Goal: Obtain resource: Download file/media

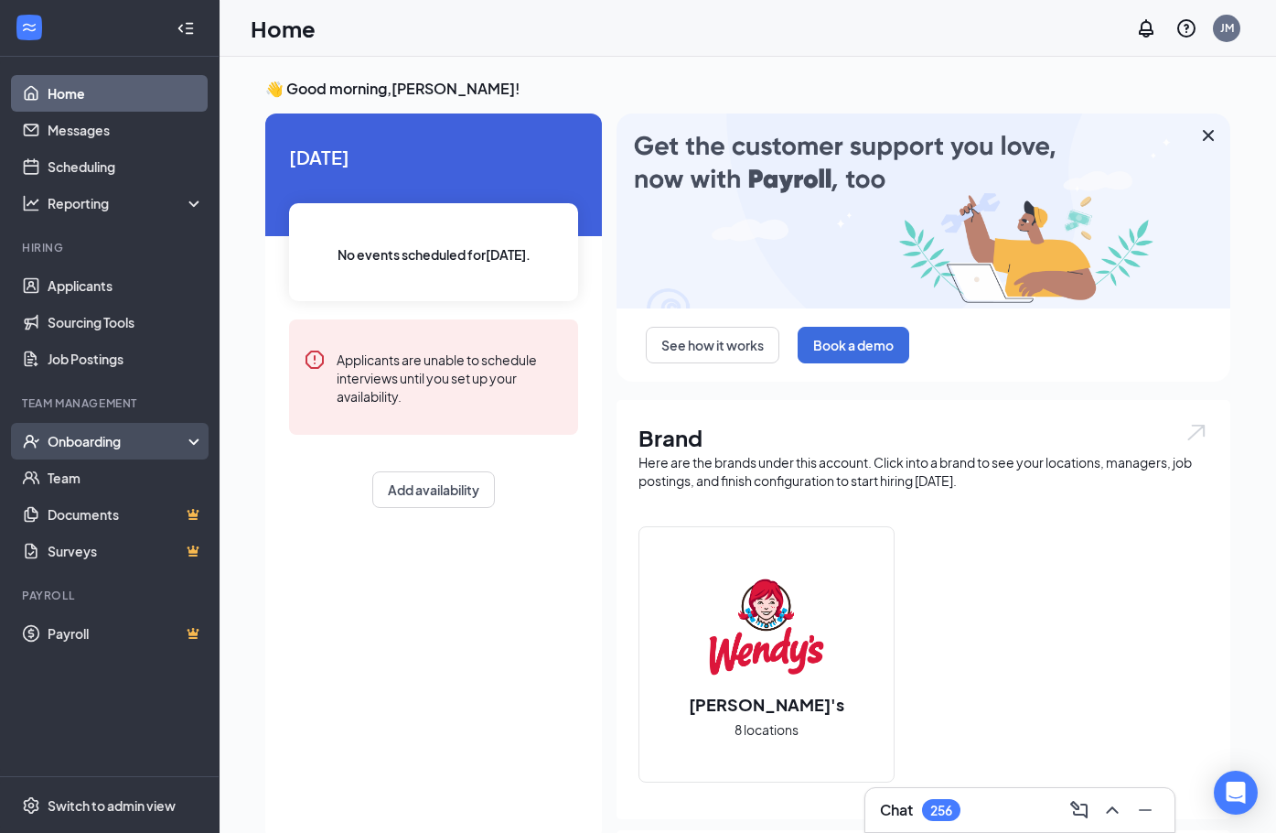
click at [91, 434] on div "Onboarding" at bounding box center [118, 441] width 141 height 18
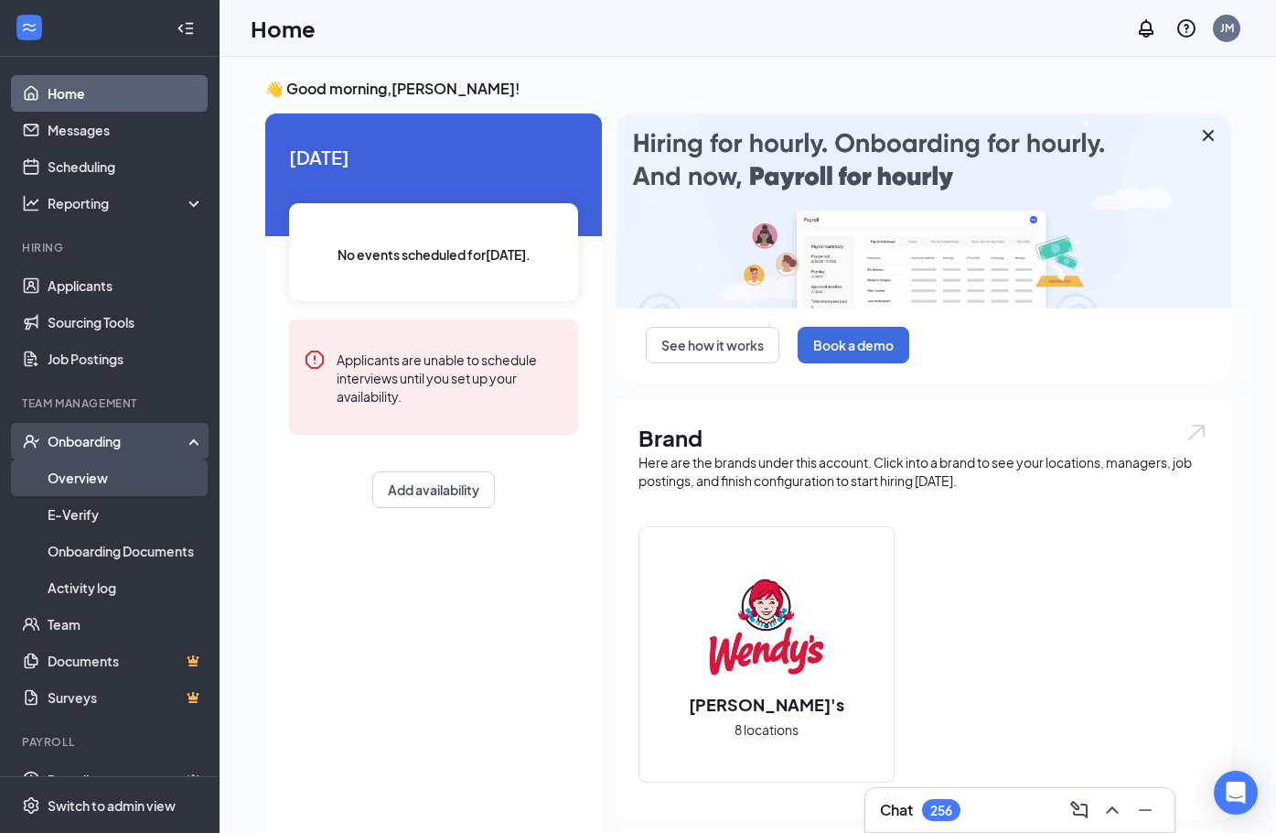
click at [87, 475] on link "Overview" at bounding box center [126, 477] width 156 height 37
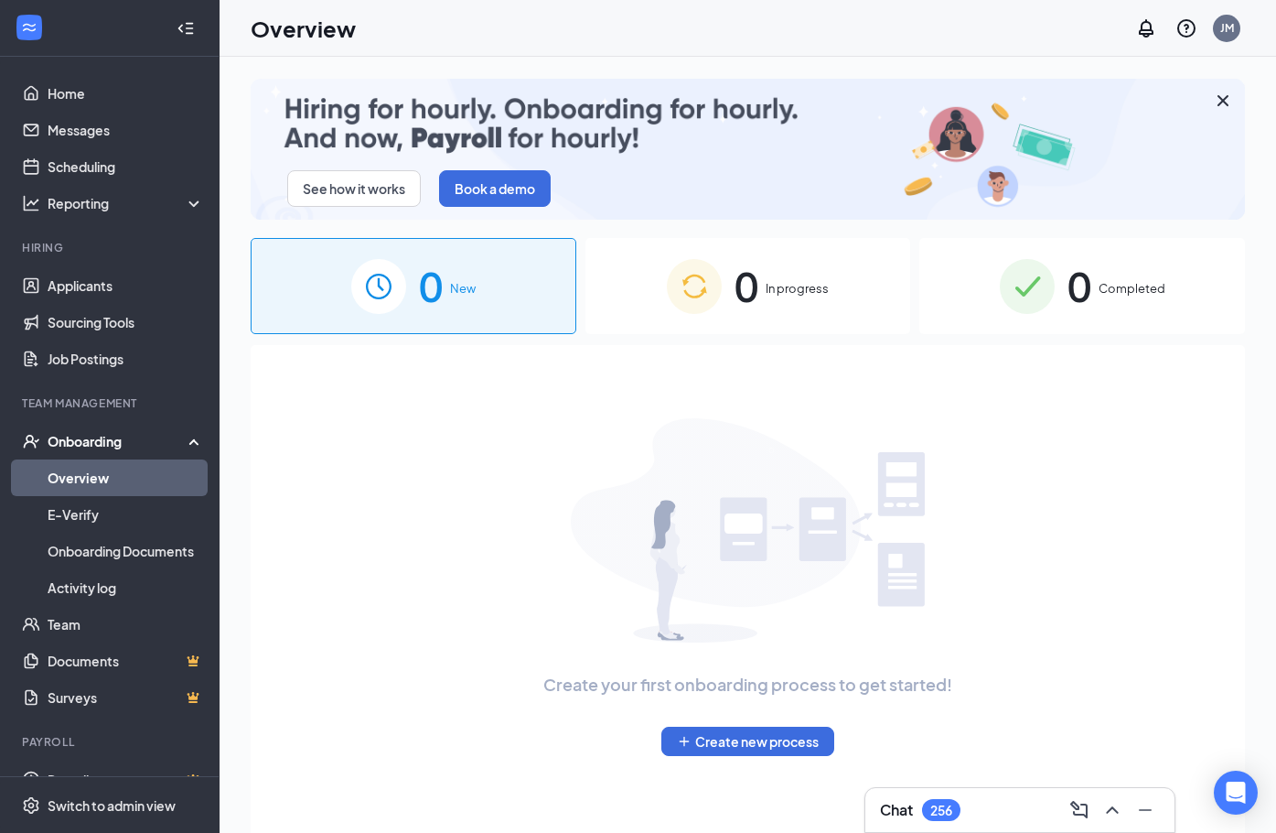
click at [1137, 316] on div "0 Completed" at bounding box center [1083, 286] width 326 height 96
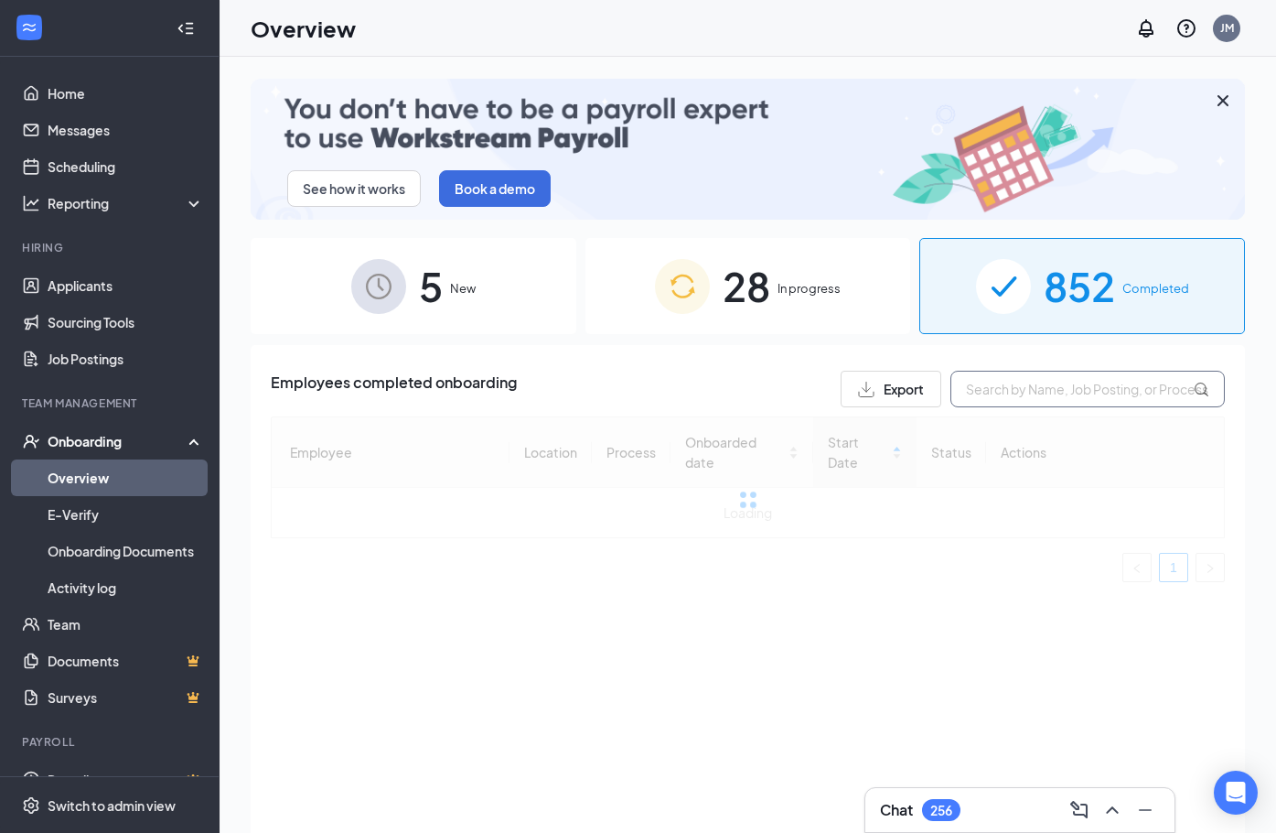
click at [1001, 388] on input "text" at bounding box center [1088, 389] width 274 height 37
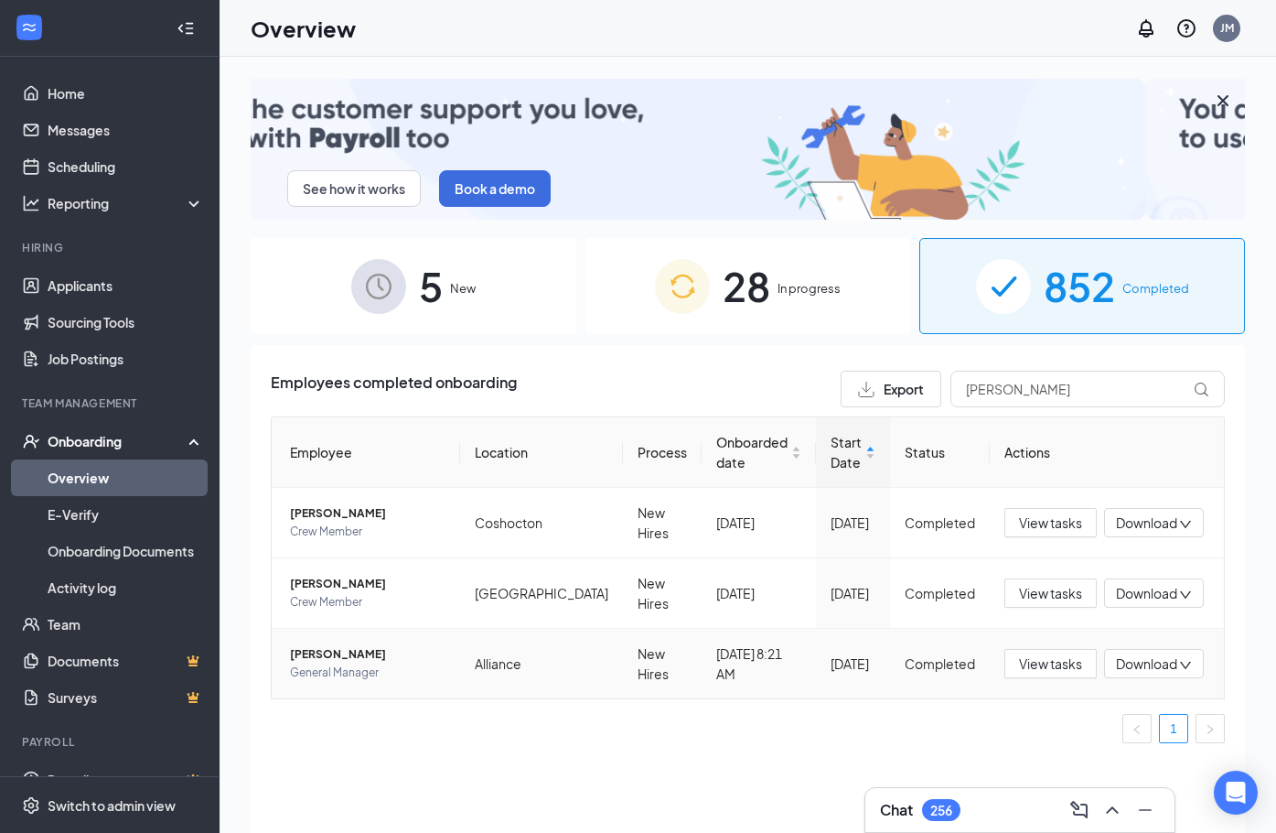
click at [1169, 671] on span "Download" at bounding box center [1146, 663] width 61 height 19
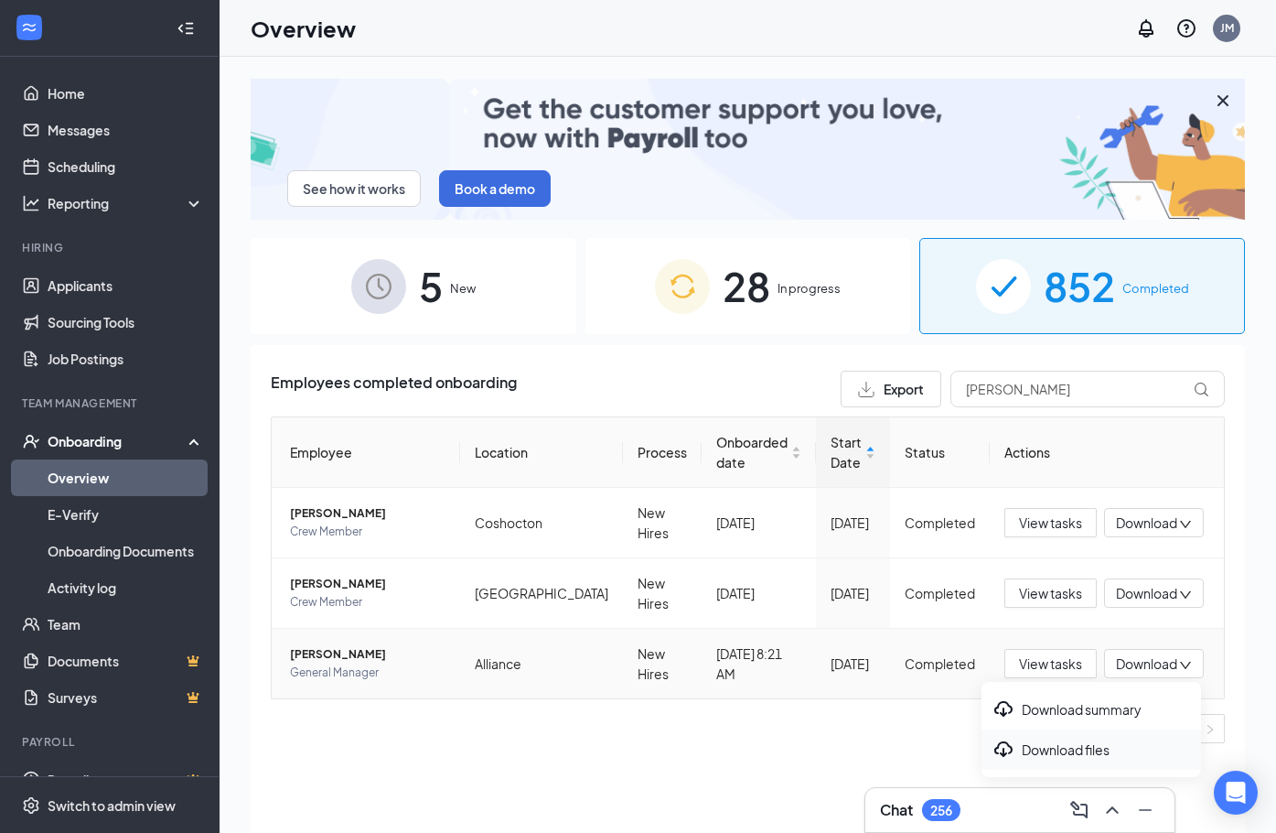
click at [1088, 757] on div "Download files" at bounding box center [1092, 749] width 198 height 22
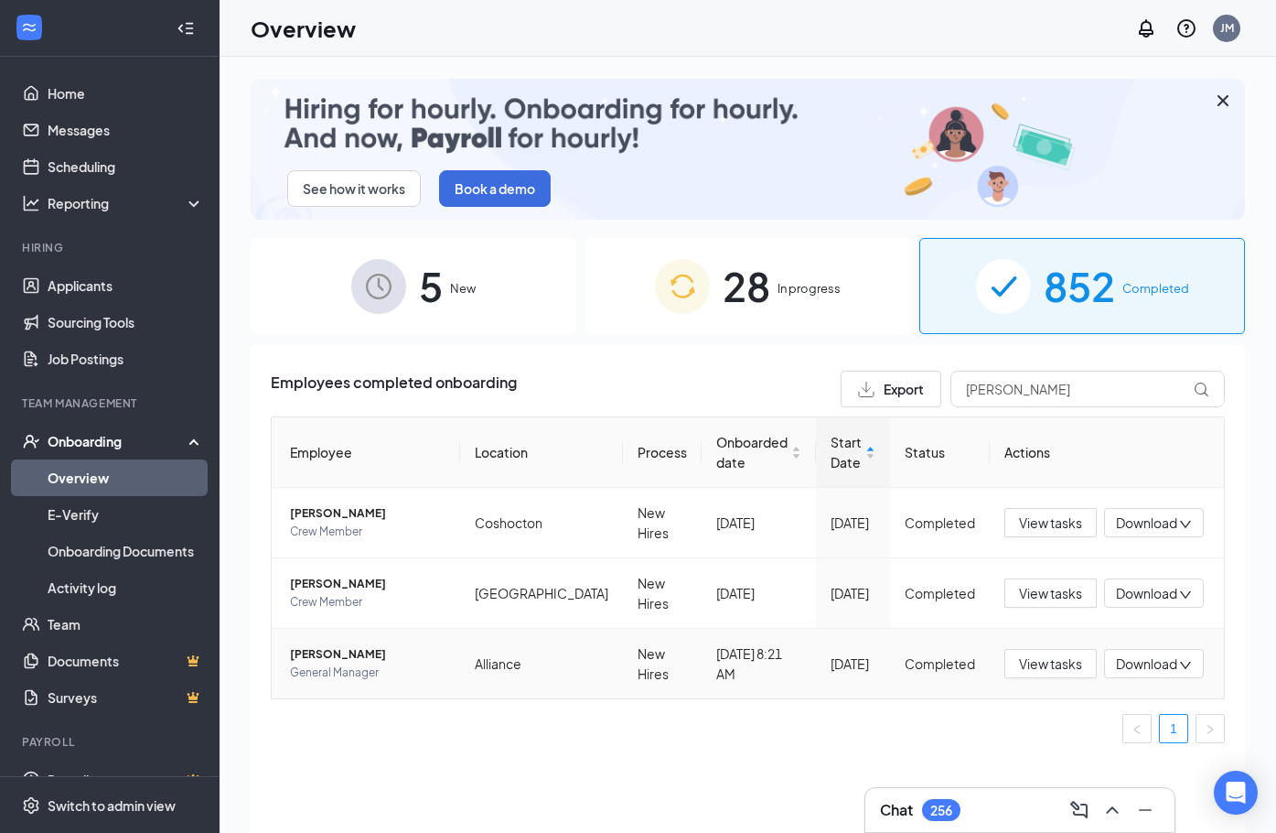
click at [1134, 664] on span "Download" at bounding box center [1146, 663] width 61 height 19
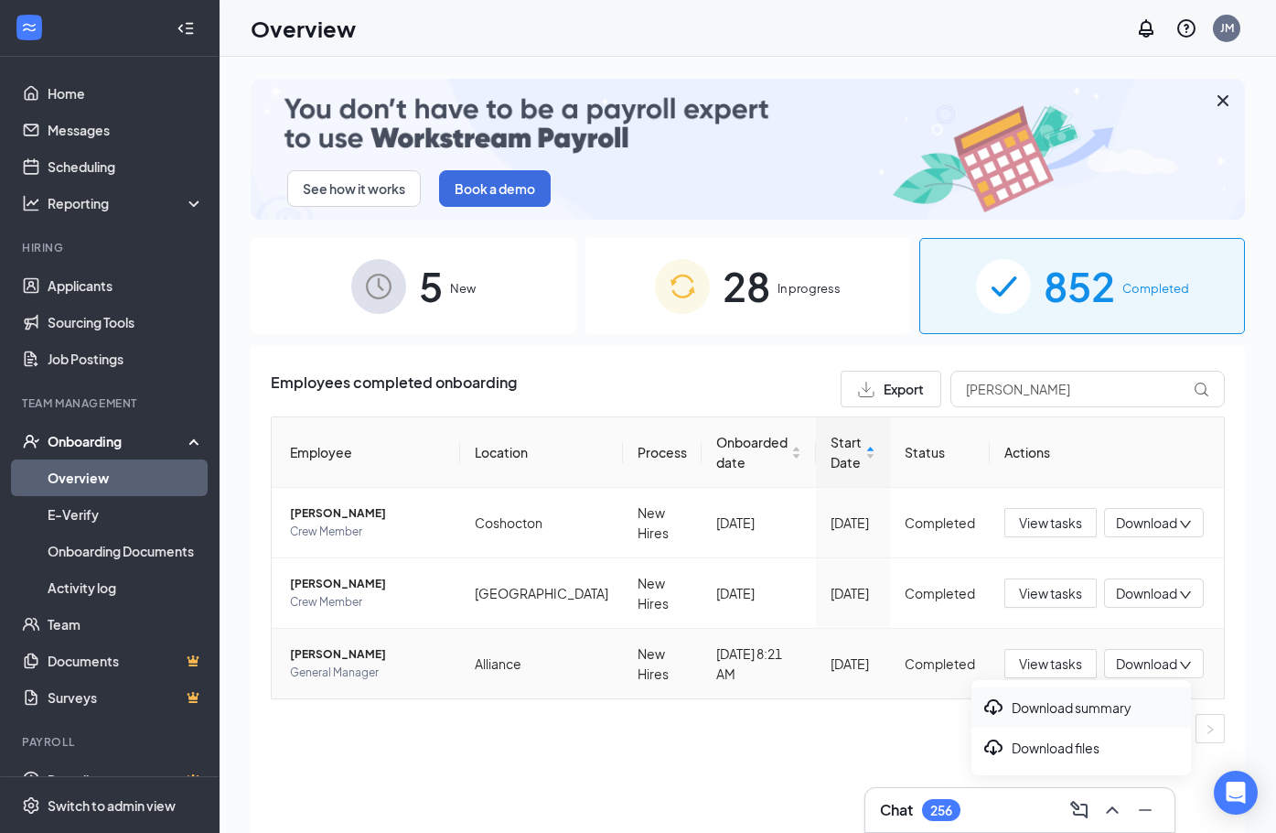
click at [1049, 706] on div "Download summary" at bounding box center [1082, 707] width 198 height 22
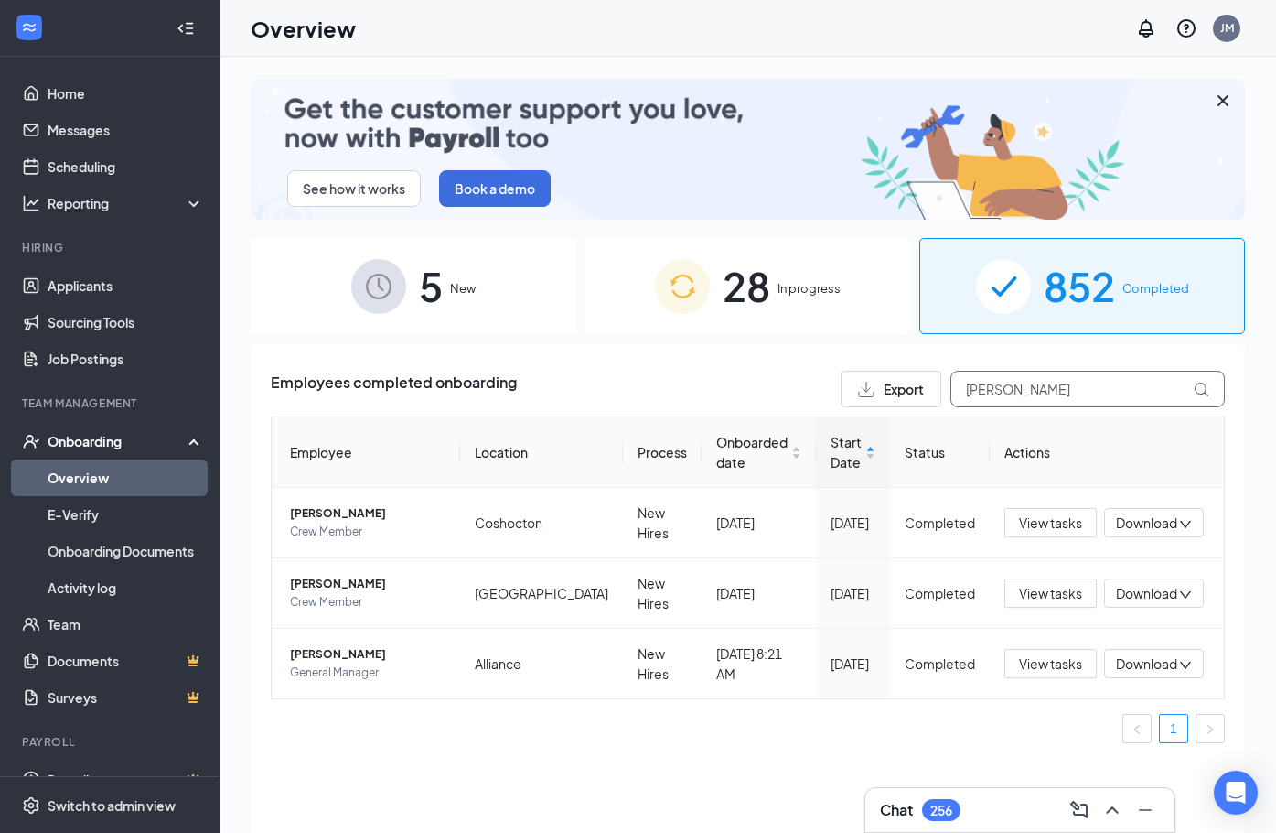
click at [1028, 393] on input "[PERSON_NAME]" at bounding box center [1088, 389] width 274 height 37
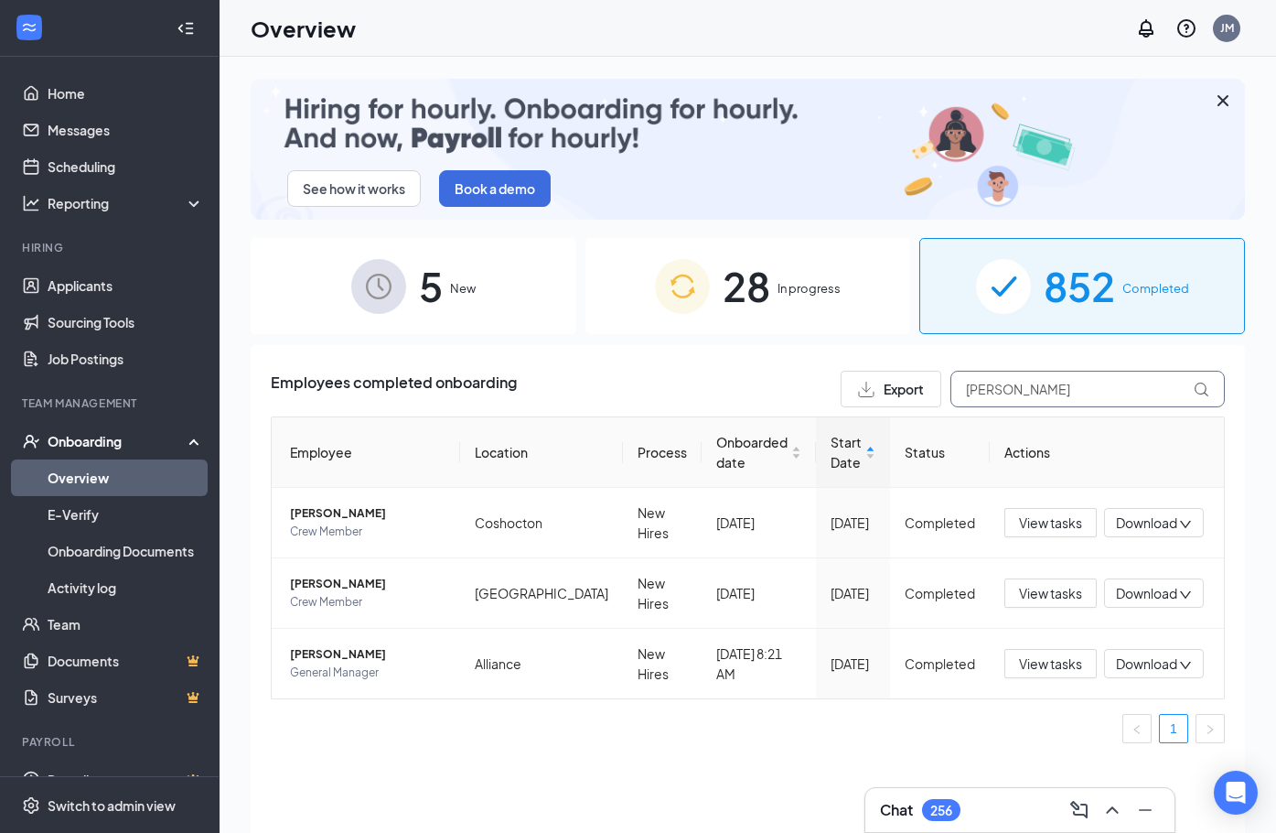
click at [753, 395] on div "Employees completed onboarding Export [PERSON_NAME]" at bounding box center [748, 389] width 954 height 37
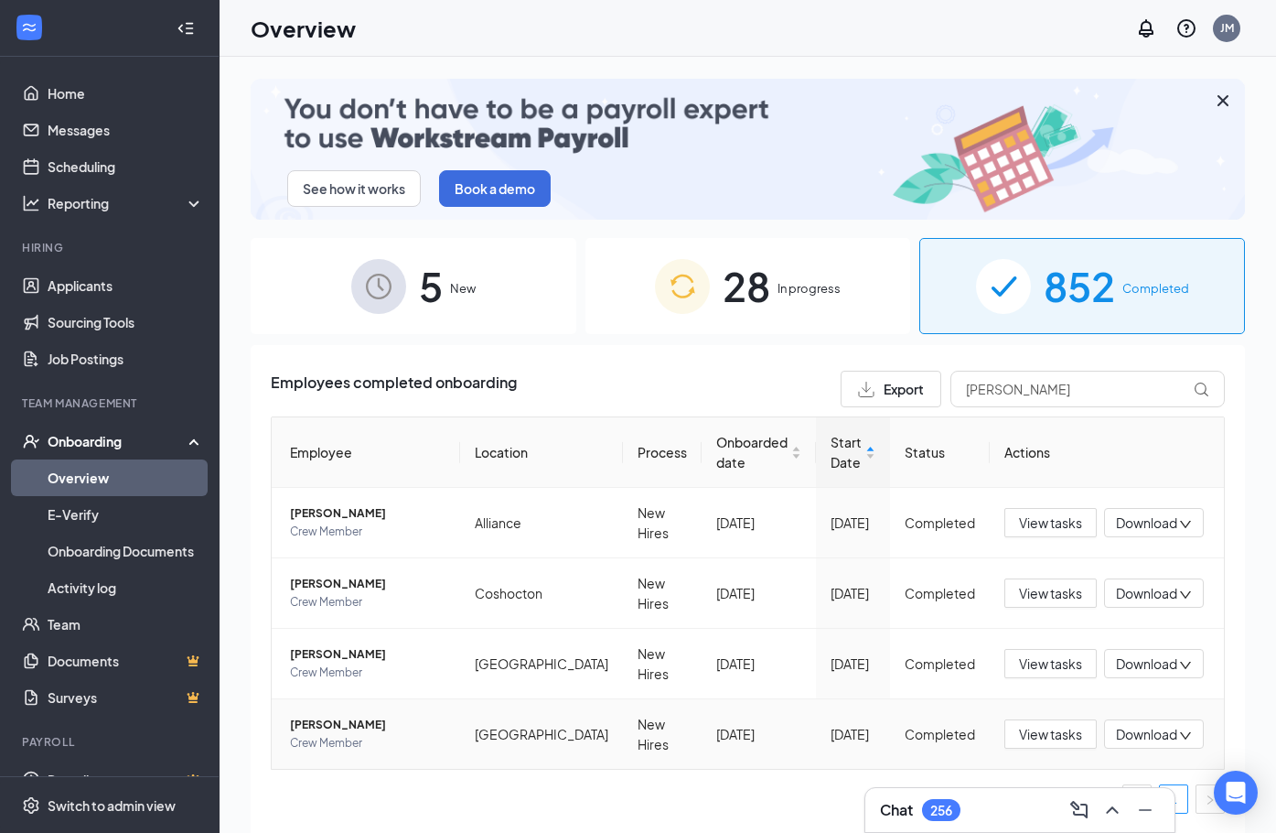
click at [1118, 744] on span "Download" at bounding box center [1146, 734] width 61 height 19
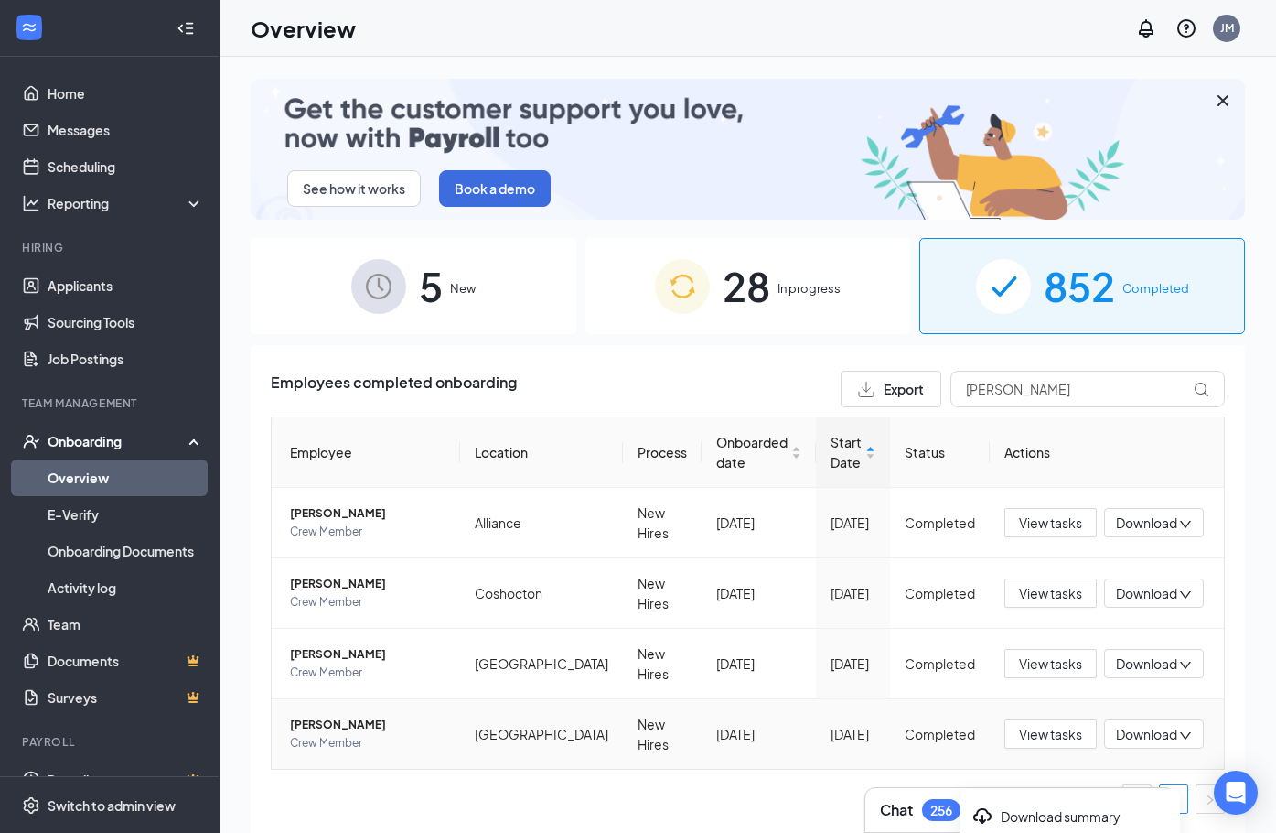
click at [1148, 734] on span "Download" at bounding box center [1146, 734] width 61 height 19
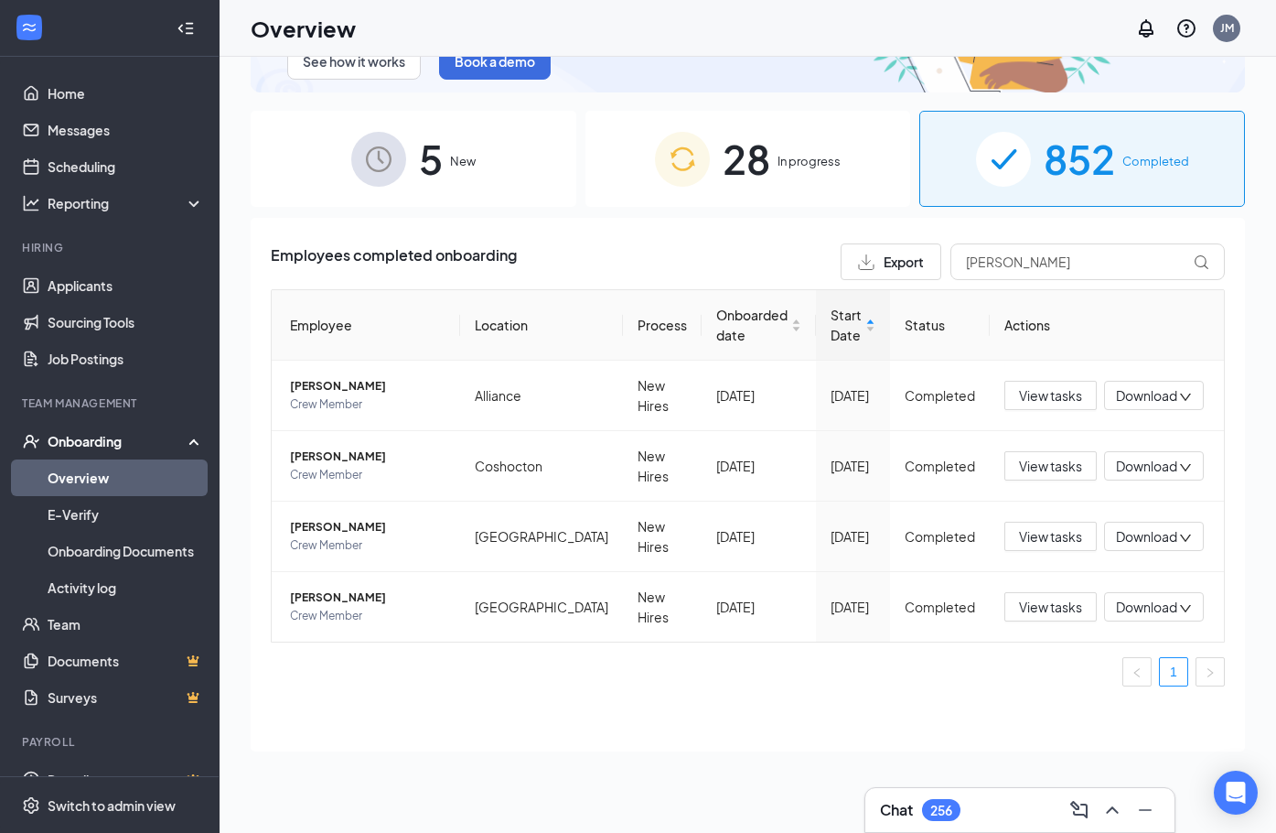
scroll to position [183, 0]
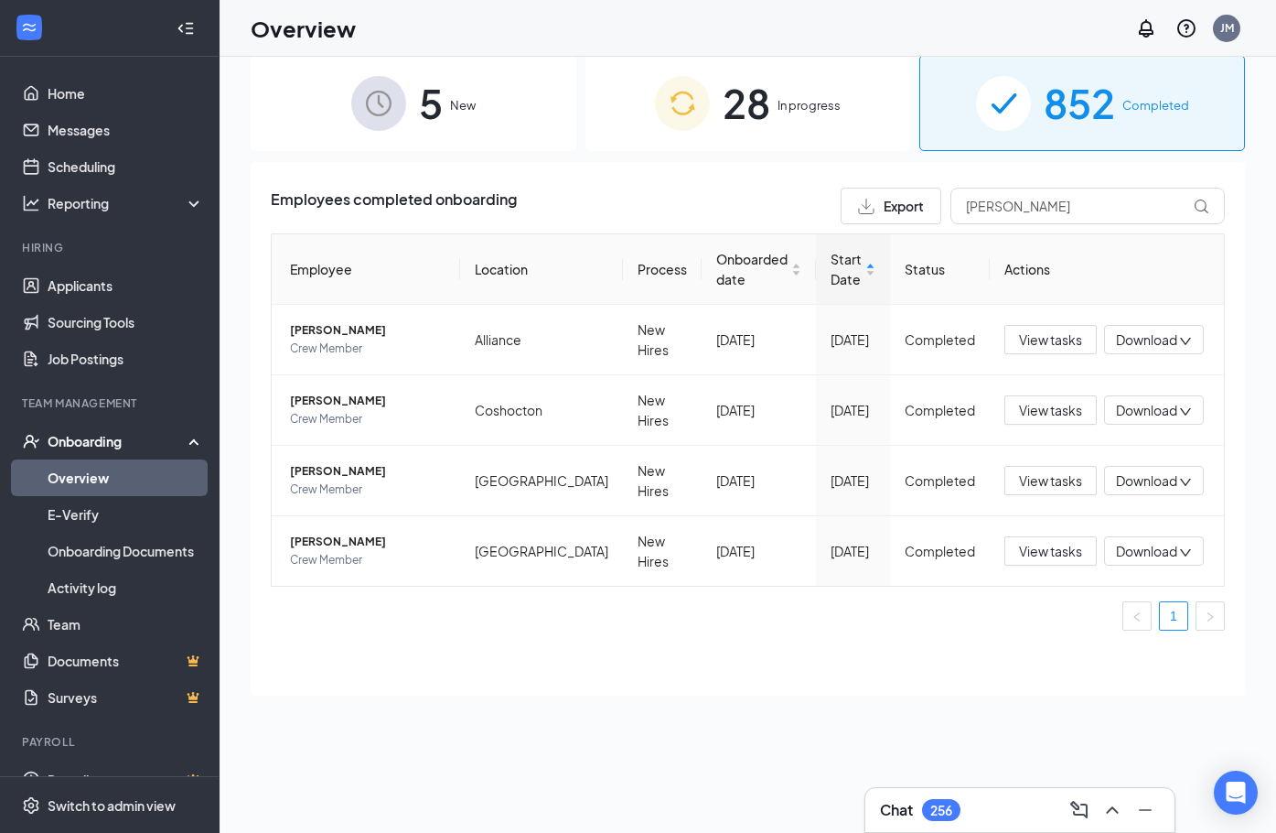
click at [718, 43] on div "Overview JM" at bounding box center [748, 28] width 1057 height 57
click at [1179, 553] on icon "down" at bounding box center [1185, 552] width 13 height 13
click at [1072, 634] on div "Download files" at bounding box center [1071, 637] width 198 height 22
drag, startPoint x: 835, startPoint y: 739, endPoint x: 1013, endPoint y: 630, distance: 208.2
click at [836, 738] on div "Chat 256 See how it works Book a demo 5 New 28 In progress 852 Completed Employ…" at bounding box center [748, 486] width 1057 height 858
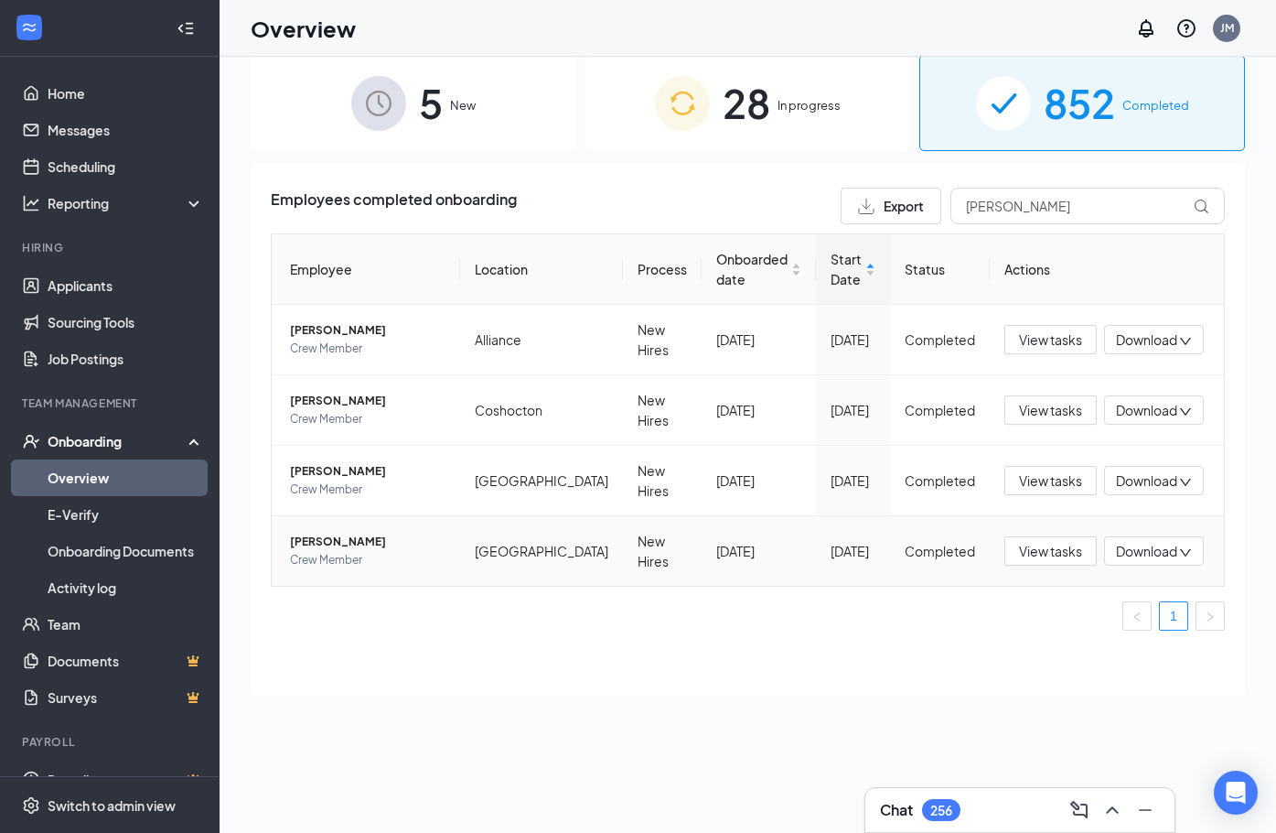
click at [1145, 546] on span "Download" at bounding box center [1146, 551] width 61 height 19
click at [1079, 597] on div "Download summary" at bounding box center [1071, 597] width 198 height 22
click at [1013, 188] on input "[PERSON_NAME]" at bounding box center [1088, 206] width 274 height 37
drag, startPoint x: 887, startPoint y: 165, endPoint x: 775, endPoint y: 168, distance: 111.7
click at [802, 188] on div "Employees completed onboarding Export [PERSON_NAME]" at bounding box center [748, 206] width 954 height 37
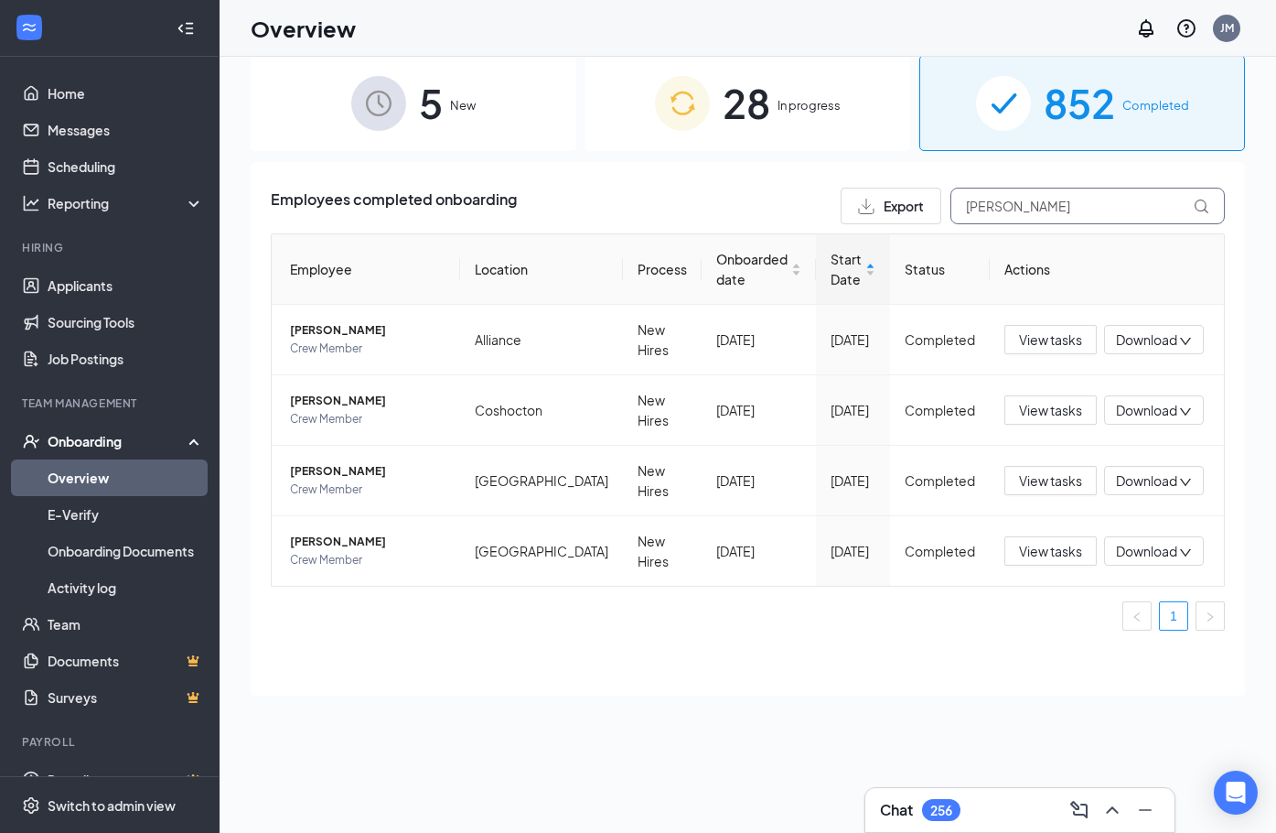
click at [1037, 188] on input "[PERSON_NAME]" at bounding box center [1088, 206] width 274 height 37
drag, startPoint x: 1037, startPoint y: 164, endPoint x: 853, endPoint y: 168, distance: 184.0
click at [866, 188] on div "Export [PERSON_NAME]" at bounding box center [1033, 206] width 384 height 37
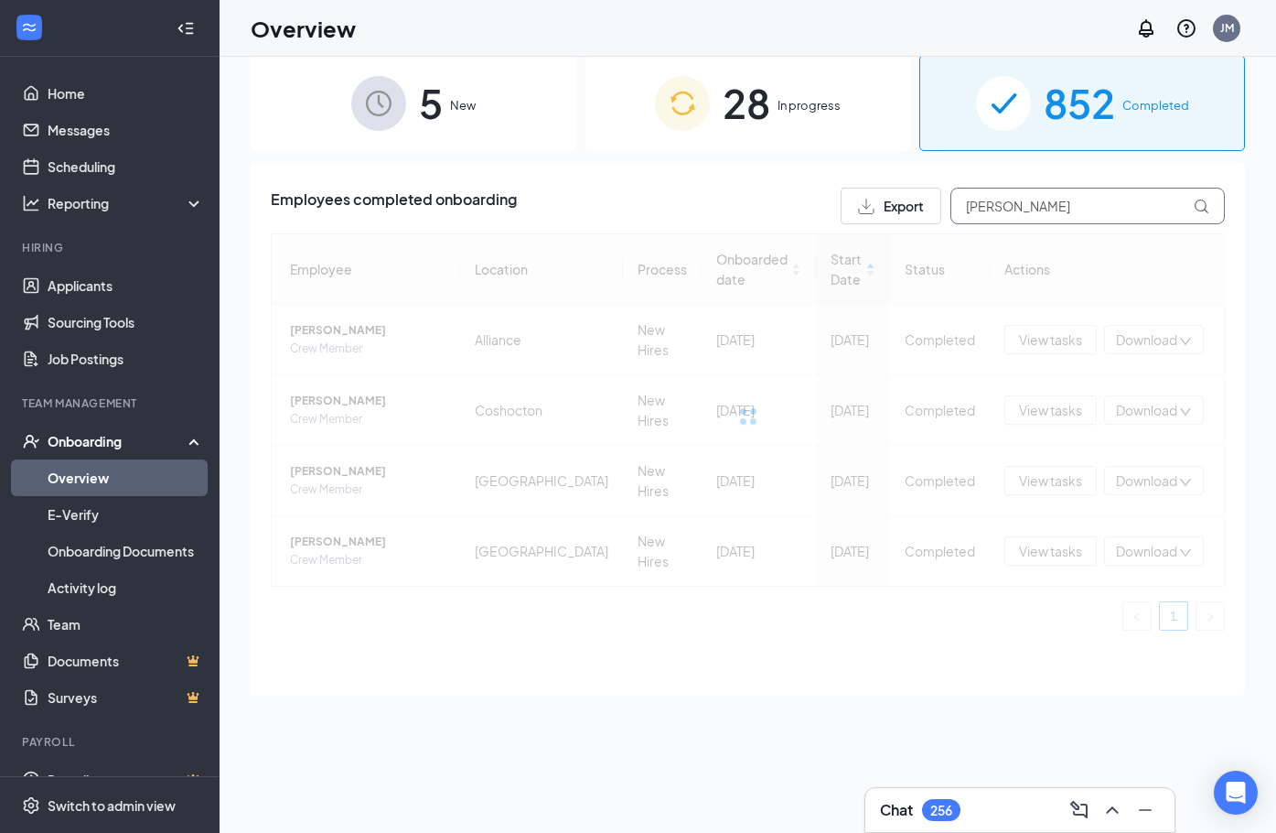
scroll to position [221, 0]
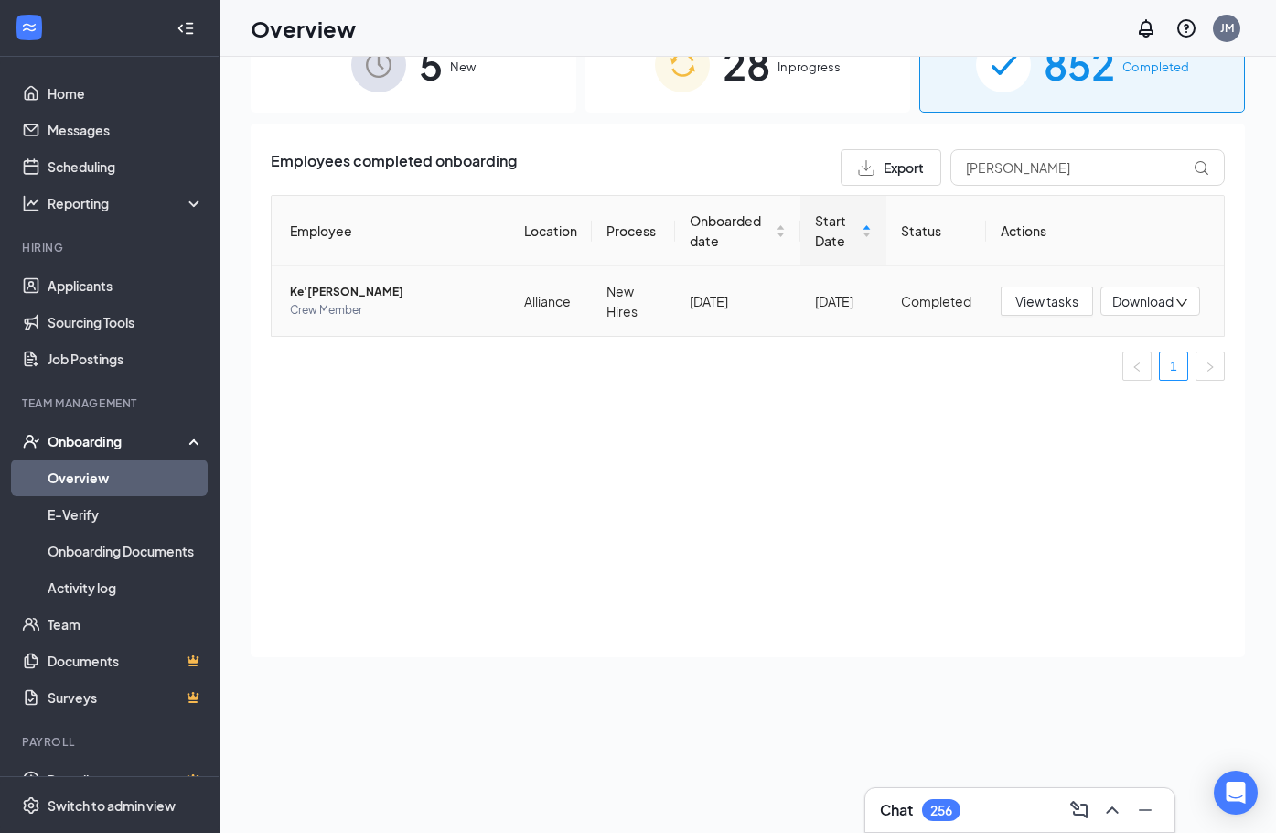
click at [1176, 301] on icon "down" at bounding box center [1182, 302] width 13 height 13
click at [1090, 386] on div "Download files" at bounding box center [1082, 385] width 198 height 22
click at [1113, 307] on span "Download" at bounding box center [1143, 301] width 61 height 19
click at [1115, 350] on div "Download summary" at bounding box center [1082, 345] width 198 height 22
click at [1033, 164] on input "[PERSON_NAME]" at bounding box center [1088, 167] width 274 height 37
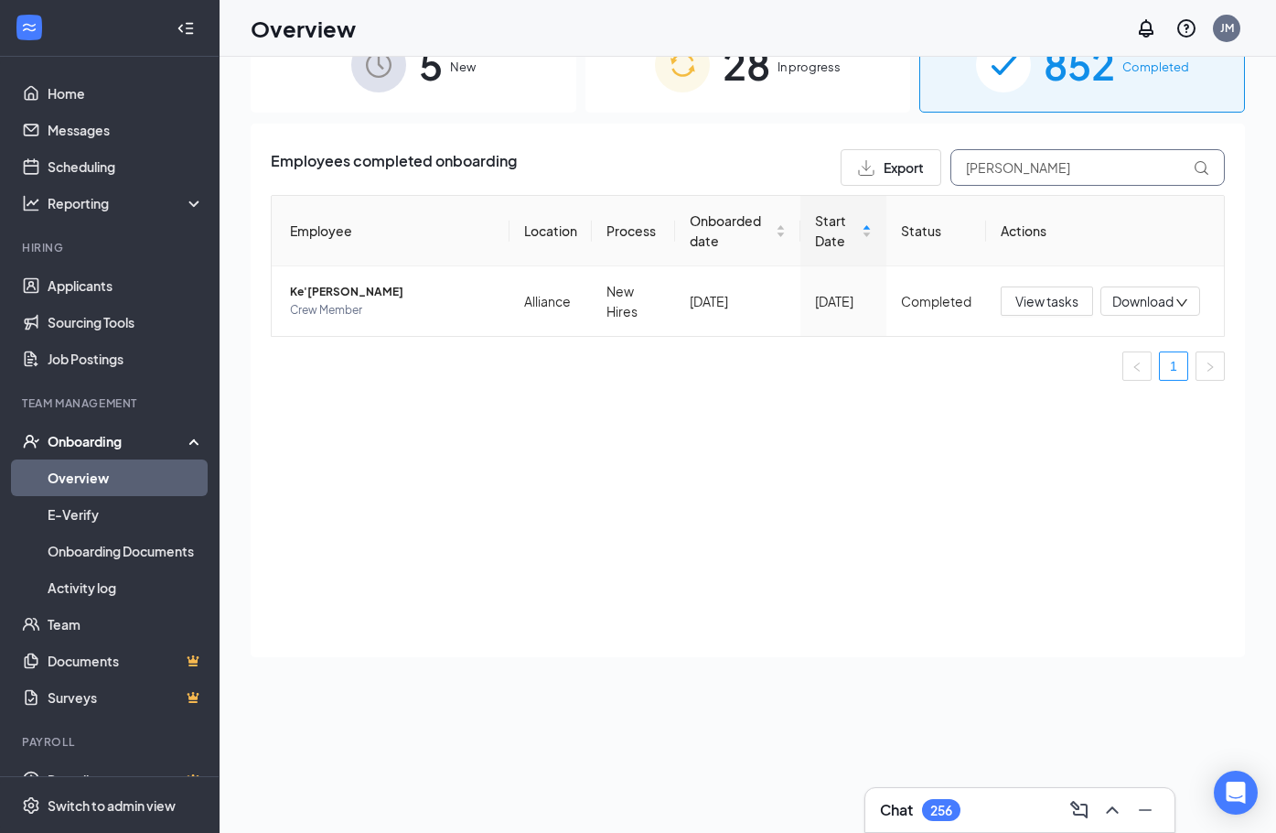
drag, startPoint x: 1033, startPoint y: 164, endPoint x: 879, endPoint y: 163, distance: 153.7
click at [879, 163] on div "Export [PERSON_NAME]" at bounding box center [1033, 167] width 384 height 37
type input "[PERSON_NAME]"
click at [1140, 310] on span "Download" at bounding box center [1143, 301] width 61 height 19
click at [1084, 405] on div "Download files" at bounding box center [1082, 395] width 198 height 22
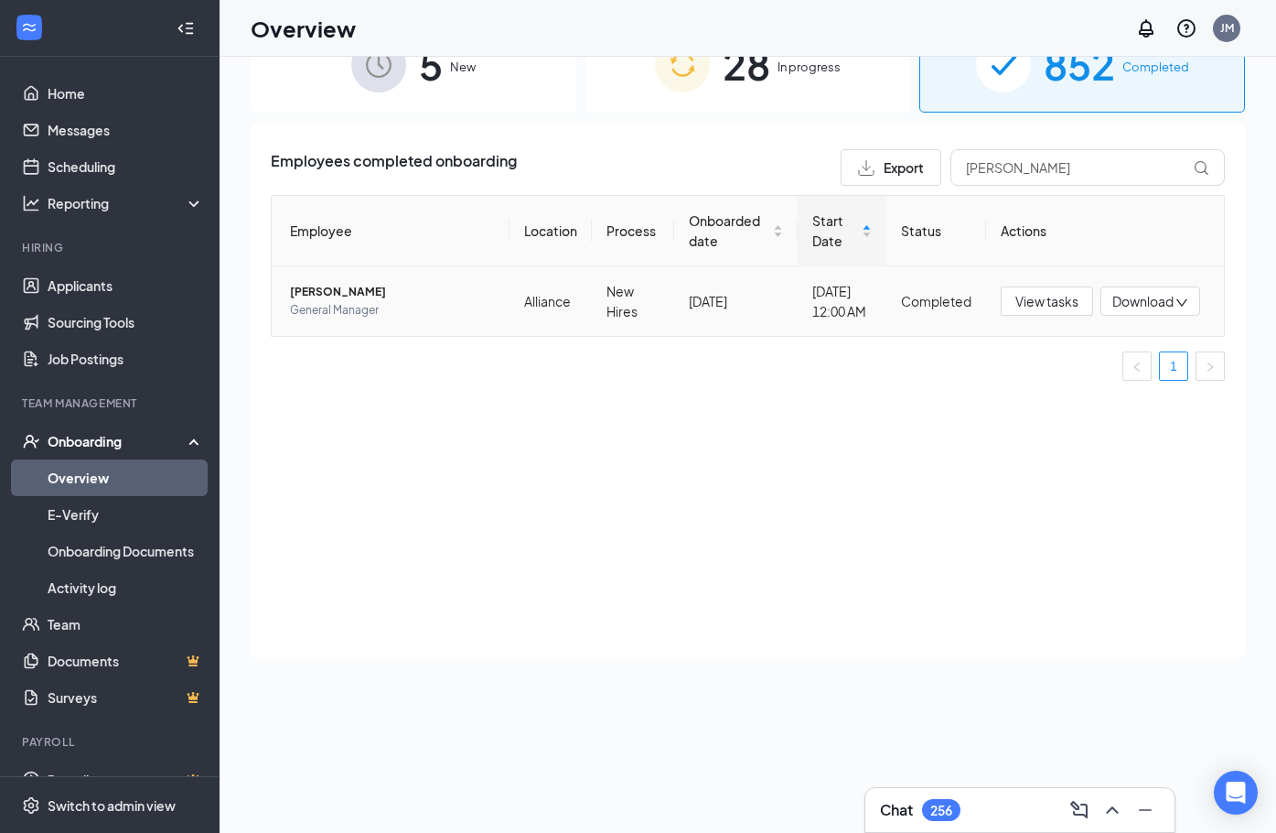
click at [1167, 316] on div "Download" at bounding box center [1151, 300] width 100 height 29
click at [1106, 356] on div "Download summary" at bounding box center [1082, 355] width 198 height 22
